Goal: Information Seeking & Learning: Check status

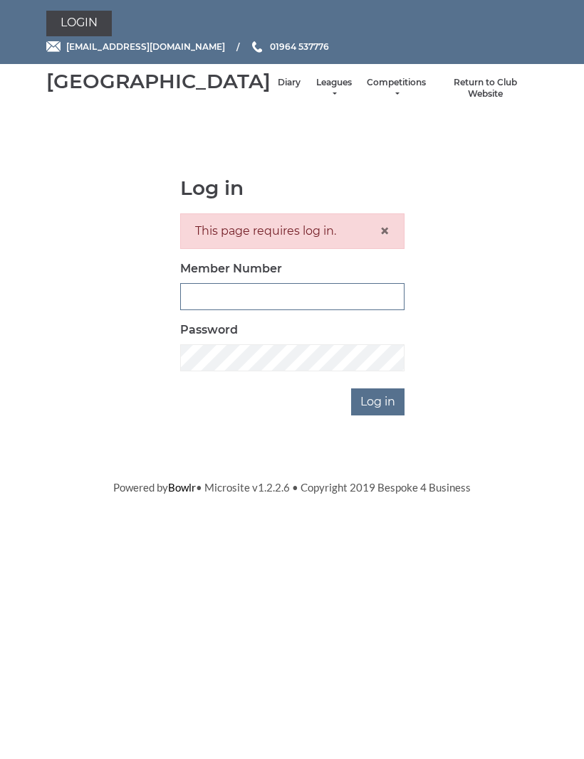
type input "0132"
click at [227, 416] on input "Log in" at bounding box center [377, 402] width 53 height 27
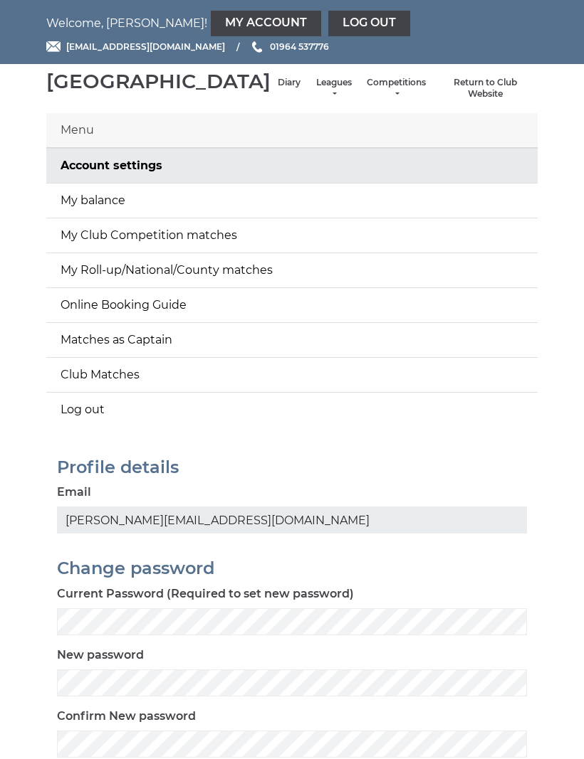
click at [315, 100] on link "Leagues" at bounding box center [334, 88] width 38 height 23
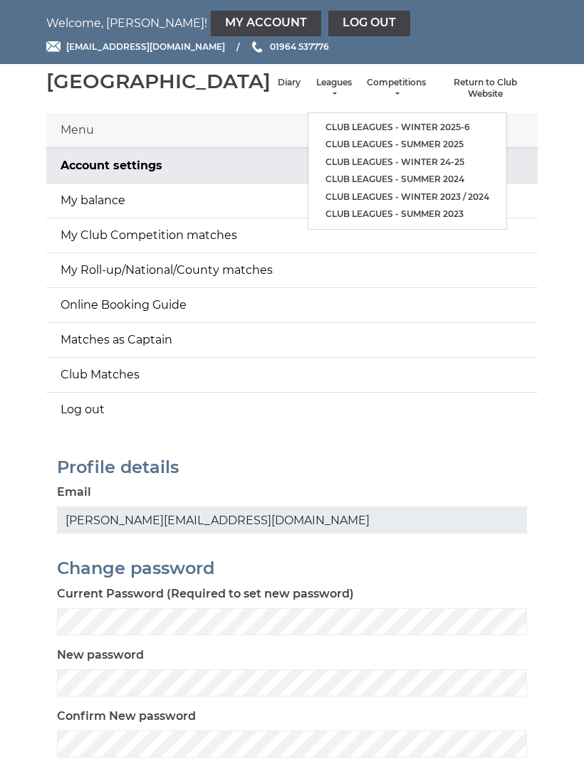
click at [395, 130] on link "Club leagues - Winter 2025-6" at bounding box center [407, 128] width 198 height 18
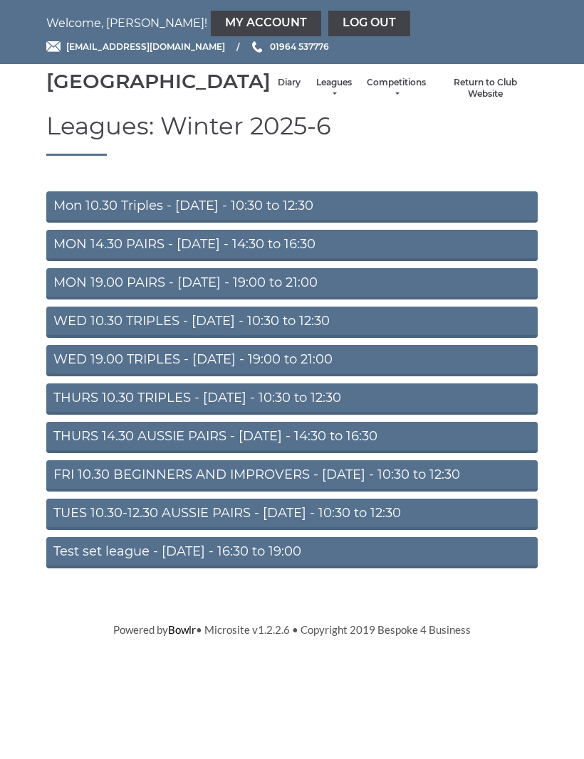
click at [289, 300] on link "MON 19.00 PAIRS - Monday - 19:00 to 21:00" at bounding box center [291, 283] width 491 height 31
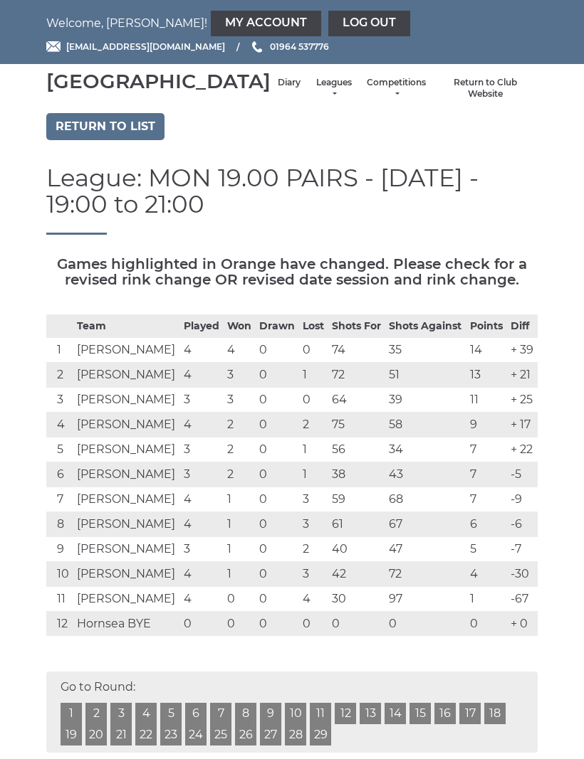
click at [315, 99] on link "Leagues" at bounding box center [334, 88] width 38 height 23
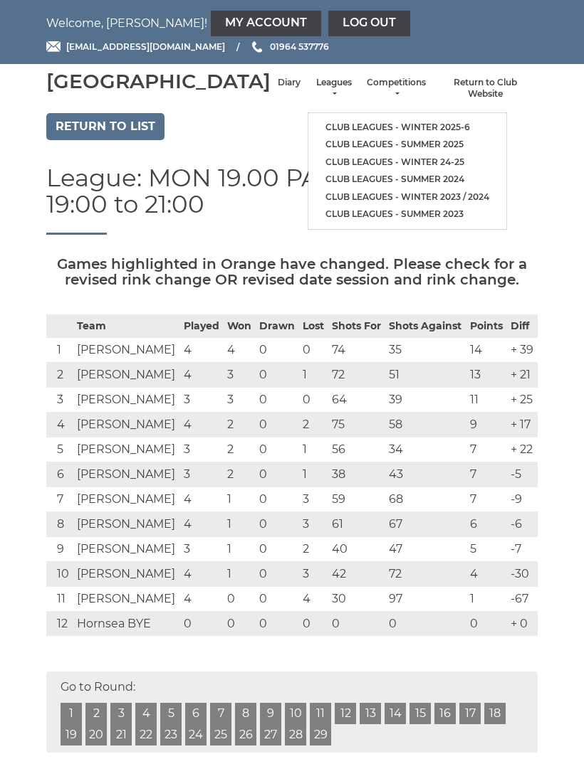
click at [408, 128] on link "Club leagues - Winter 2025-6" at bounding box center [407, 128] width 198 height 18
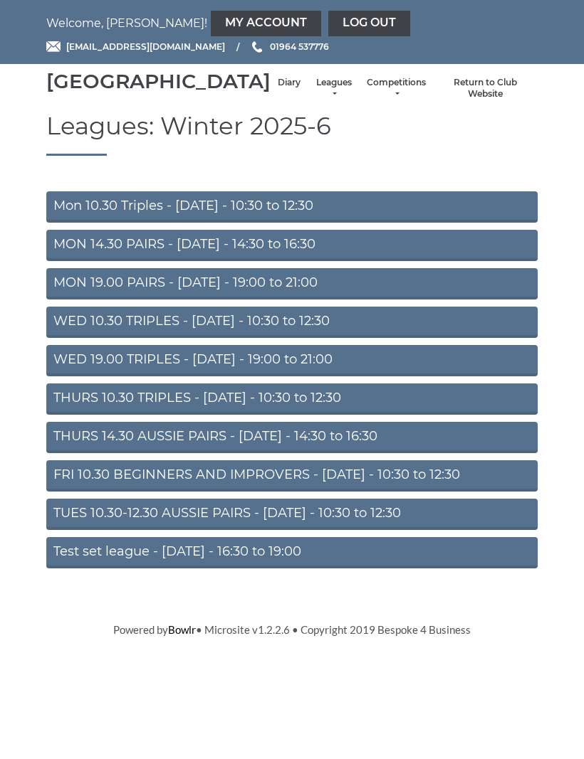
click at [312, 530] on link "TUES 10.30-12.30 AUSSIE PAIRS - [DATE] - 10:30 to 12:30" at bounding box center [291, 514] width 491 height 31
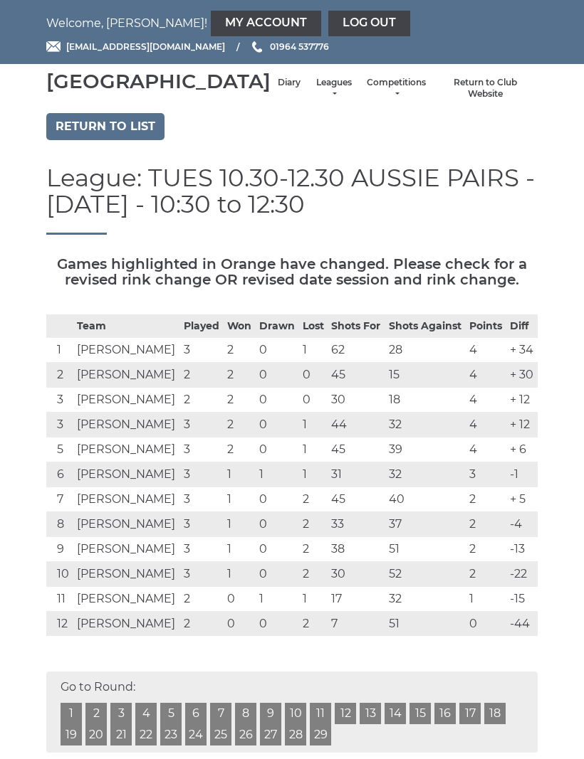
click at [278, 89] on link "Diary" at bounding box center [289, 83] width 23 height 12
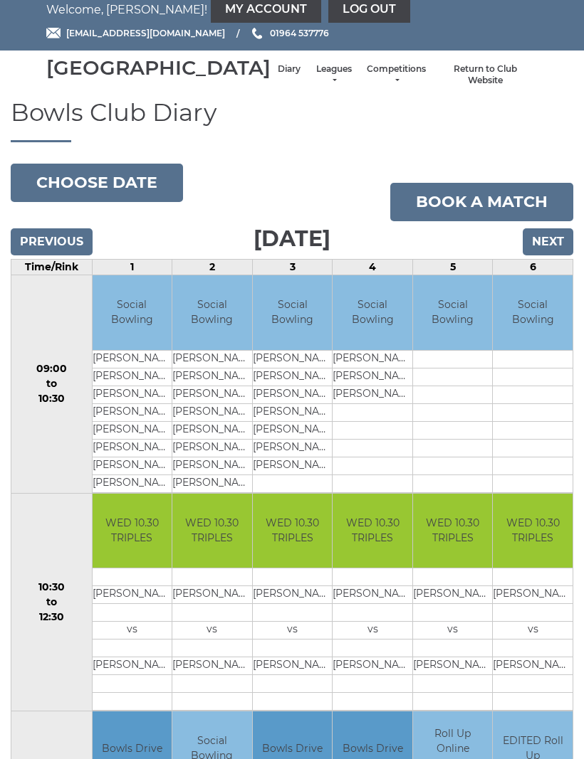
scroll to position [9, 0]
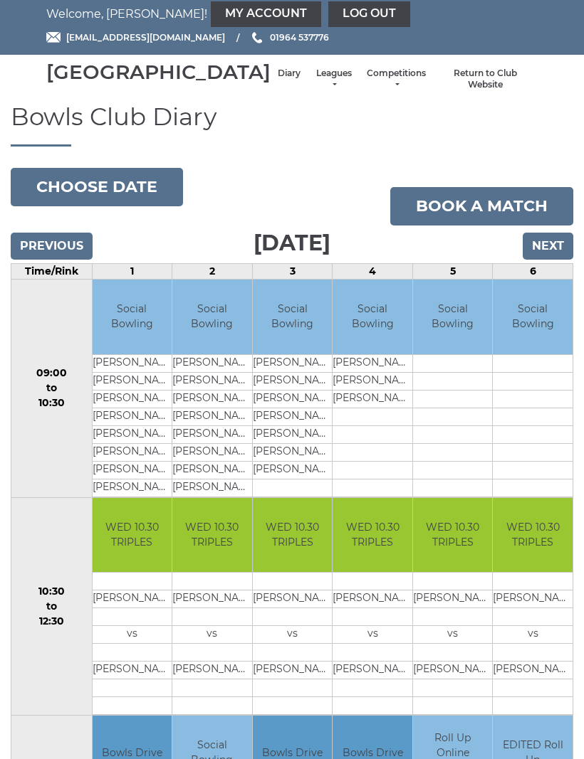
click at [554, 260] on input "Next" at bounding box center [547, 246] width 51 height 27
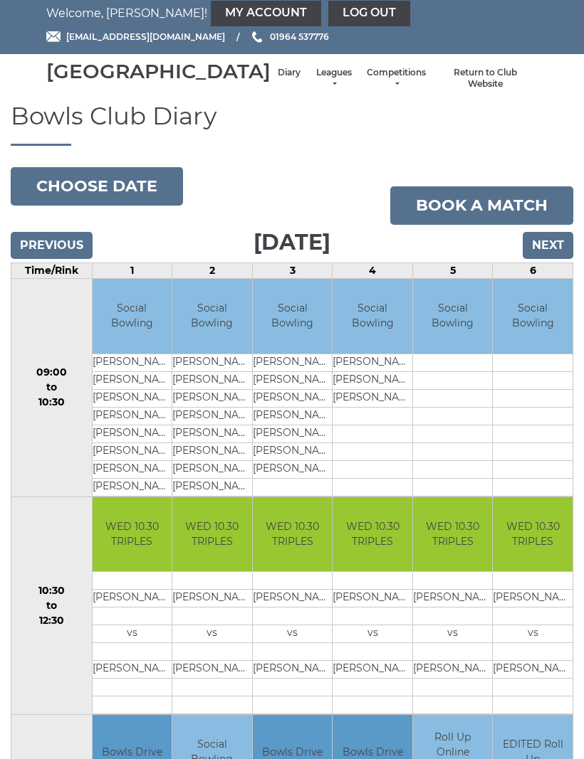
scroll to position [9, 0]
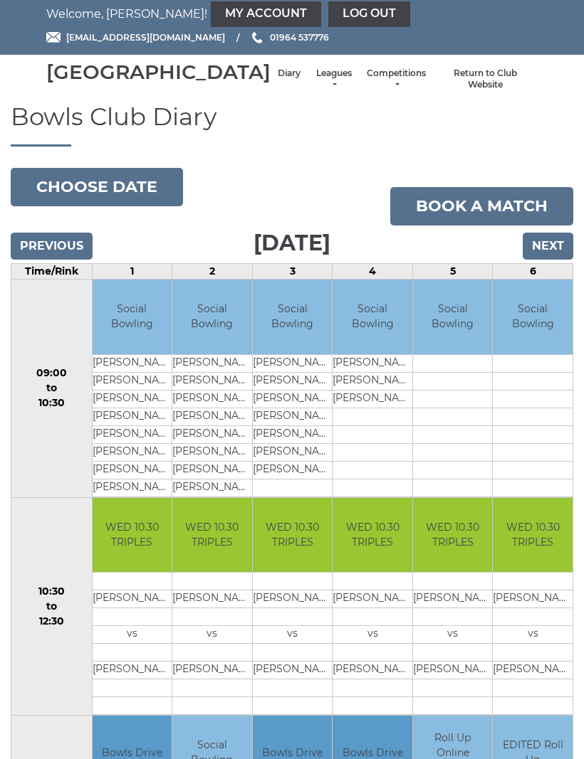
click at [144, 206] on button "Choose date" at bounding box center [97, 187] width 172 height 38
click at [398, 147] on h1 "Bowls Club Diary" at bounding box center [292, 125] width 562 height 43
